Goal: Information Seeking & Learning: Learn about a topic

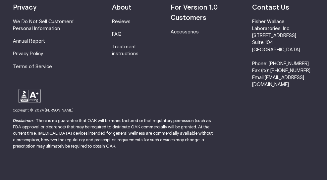
scroll to position [2297, 0]
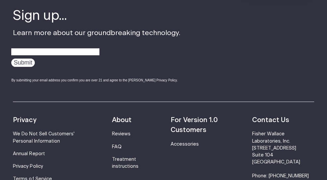
scroll to position [894, 0]
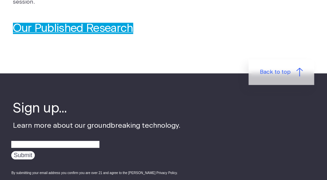
scroll to position [695, 0]
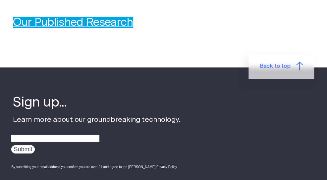
click at [203, 73] on p "Back to top" at bounding box center [163, 74] width 327 height 12
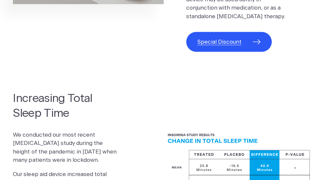
scroll to position [463, 0]
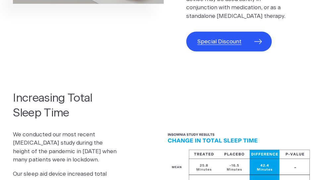
click at [233, 46] on span "Special Discount" at bounding box center [219, 41] width 44 height 9
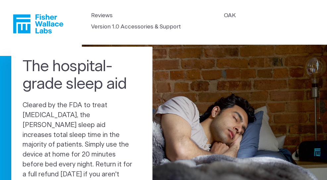
drag, startPoint x: 311, startPoint y: 0, endPoint x: 192, endPoint y: 10, distance: 119.3
click at [192, 10] on header "Reviews [GEOGRAPHIC_DATA] Version 1.0 Accessories & Support" at bounding box center [163, 22] width 327 height 45
